Goal: Feedback & Contribution: Submit feedback/report problem

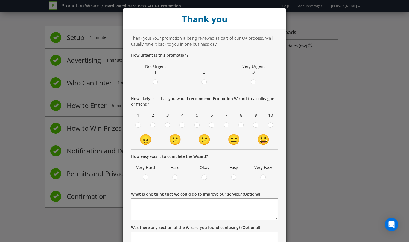
click at [310, 31] on div "Thank you Thank you! Your promotion is being reviewed as part of our QA process…" at bounding box center [204, 121] width 409 height 242
click at [252, 81] on div at bounding box center [253, 80] width 3 height 3
click at [0, 0] on input "radio" at bounding box center [0, 0] width 0 height 0
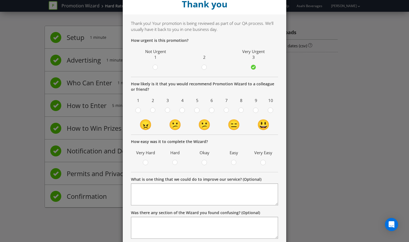
scroll to position [27, 0]
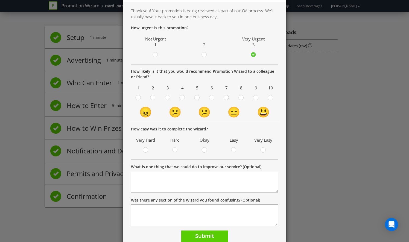
click at [225, 100] on div at bounding box center [226, 98] width 5 height 7
click at [0, 0] on input "radio" at bounding box center [0, 0] width 0 height 0
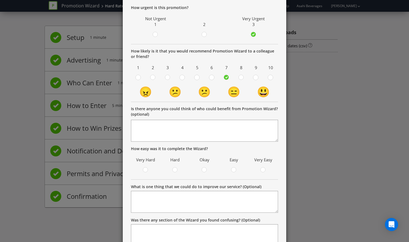
scroll to position [82, 0]
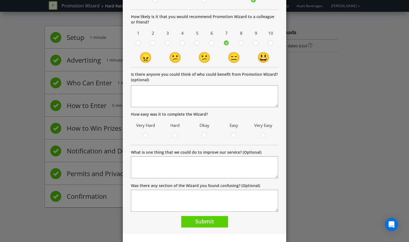
click at [223, 115] on p "How easy was it to complete the Wizard?" at bounding box center [204, 114] width 147 height 5
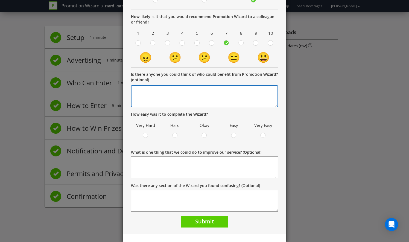
click at [227, 97] on textarea at bounding box center [204, 96] width 147 height 22
type textarea "P"
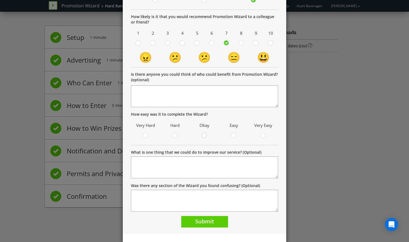
click at [202, 135] on circle at bounding box center [204, 135] width 5 height 5
click at [0, 0] on input "radio" at bounding box center [0, 0] width 0 height 0
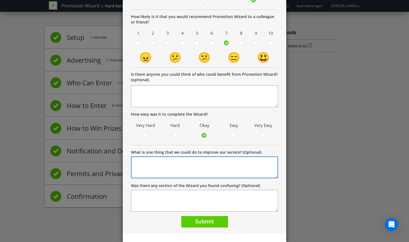
click at [197, 159] on textarea "What is one thing that we could do to improve our service? (Optional)" at bounding box center [204, 167] width 147 height 22
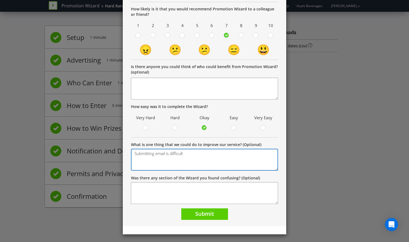
type textarea "Submitting email is difficult"
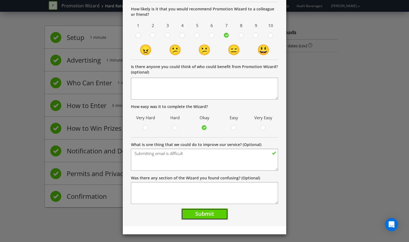
click at [218, 217] on button "Submit" at bounding box center [204, 214] width 47 height 12
